Goal: Transaction & Acquisition: Purchase product/service

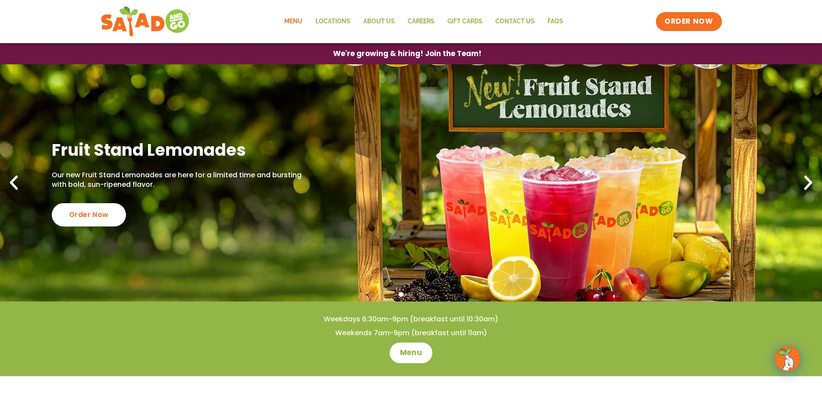
click at [297, 19] on link "Menu" at bounding box center [293, 22] width 31 height 20
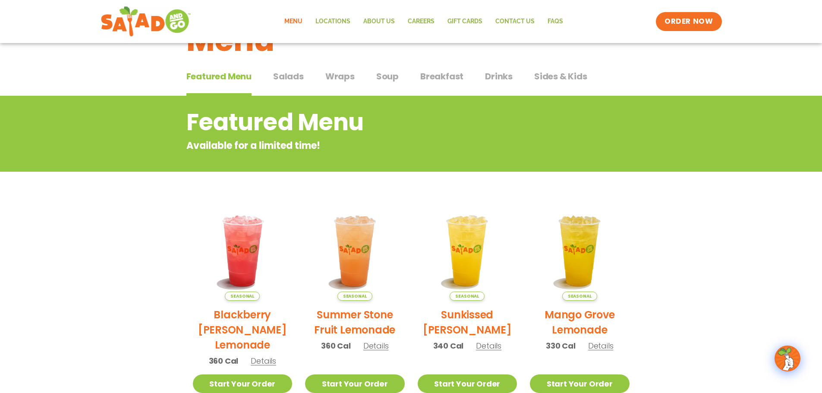
scroll to position [43, 0]
click at [281, 78] on span "Salads" at bounding box center [288, 76] width 31 height 13
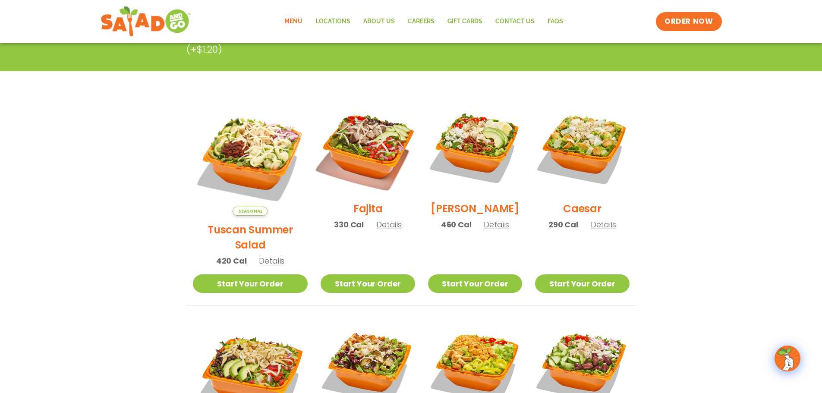
scroll to position [216, 0]
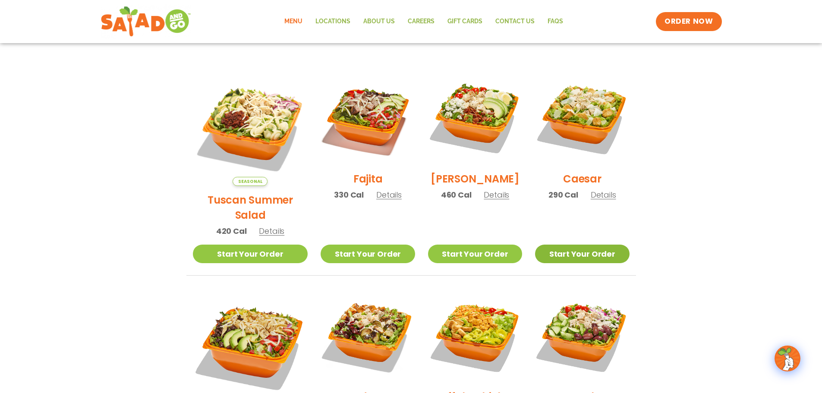
click at [588, 245] on link "Start Your Order" at bounding box center [582, 254] width 94 height 19
